Goal: Ask a question

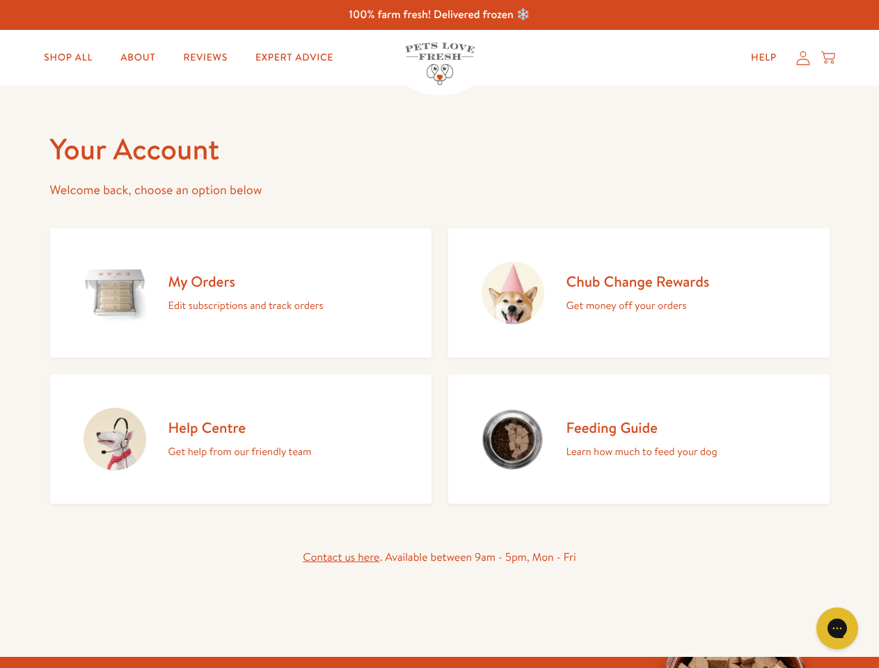
click at [439, 334] on div "My Orders Edit subscriptions and track orders Chub Change Rewards Get money off…" at bounding box center [440, 363] width 780 height 281
click at [837, 629] on icon "Gorgias live chat" at bounding box center [836, 628] width 13 height 13
